Goal: Task Accomplishment & Management: Use online tool/utility

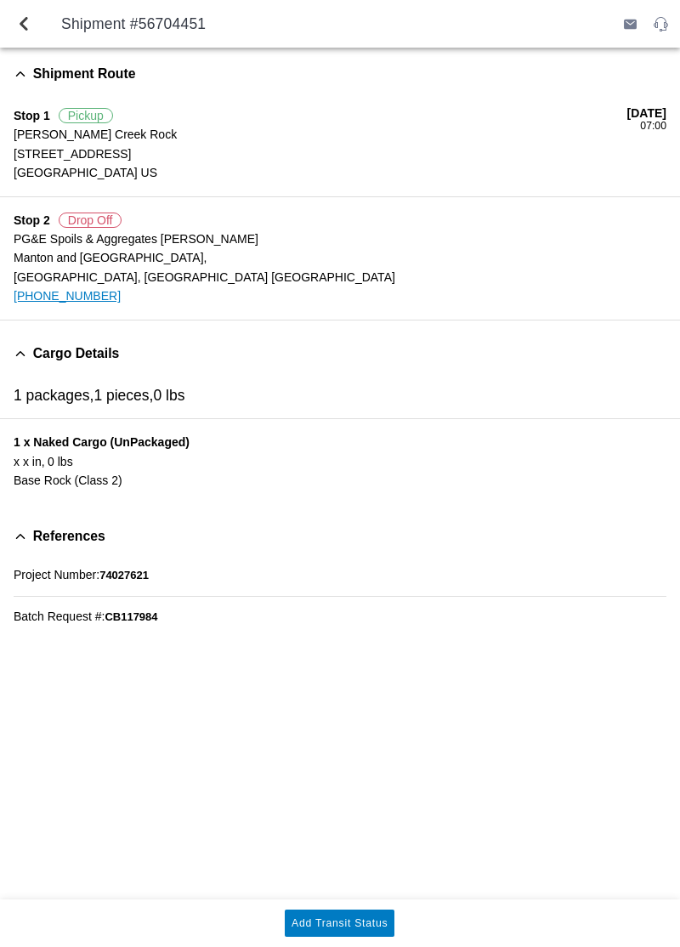
click at [391, 820] on div "Shipment Route Stop 1 Pickup [PERSON_NAME][GEOGRAPHIC_DATA] [STREET_ADDRESS] US…" at bounding box center [340, 474] width 680 height 852
click at [0, 0] on slot "Add Transit Status" at bounding box center [0, 0] width 0 height 0
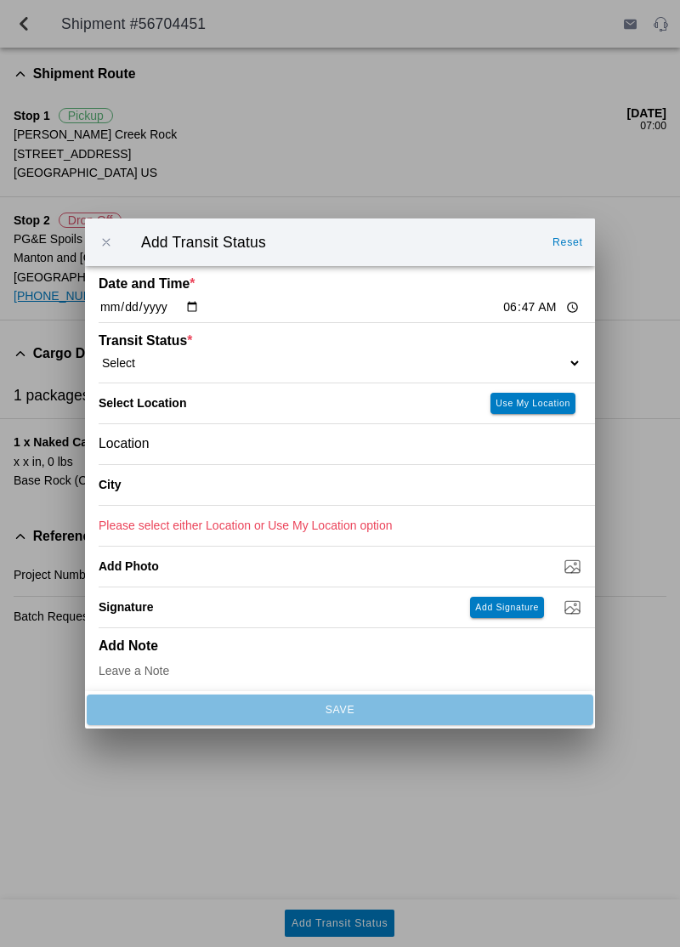
click at [502, 300] on input "06:47" at bounding box center [542, 307] width 80 height 18
click at [502, 299] on input "06:47" at bounding box center [542, 307] width 80 height 18
type input "07:00"
click at [485, 357] on select "Select Arrive at Drop Off Arrive at Pickup Break Start Break Stop Depart Drop O…" at bounding box center [340, 362] width 483 height 15
select select "ARVPULOC"
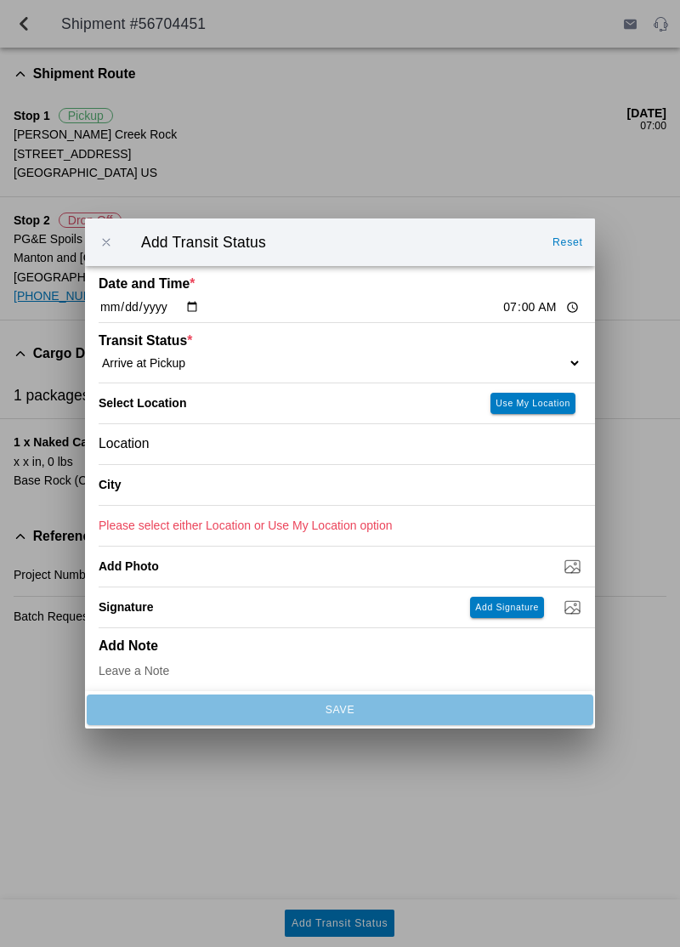
click at [0, 0] on slot "Use My Location" at bounding box center [0, 0] width 0 height 0
type input "Corning"
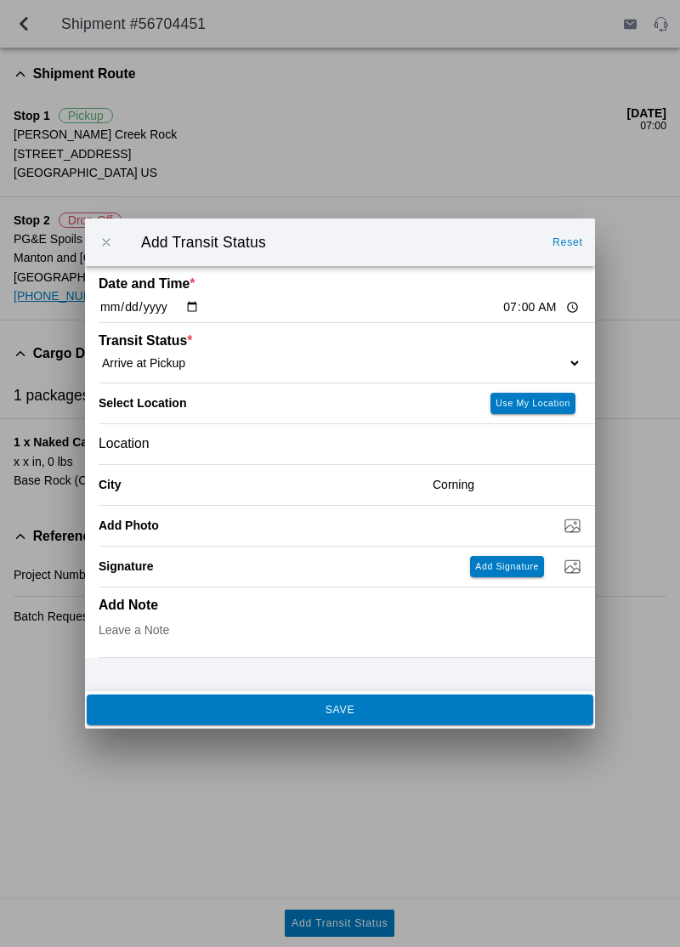
click at [374, 714] on span "SAVE" at bounding box center [340, 710] width 484 height 10
